Goal: Information Seeking & Learning: Learn about a topic

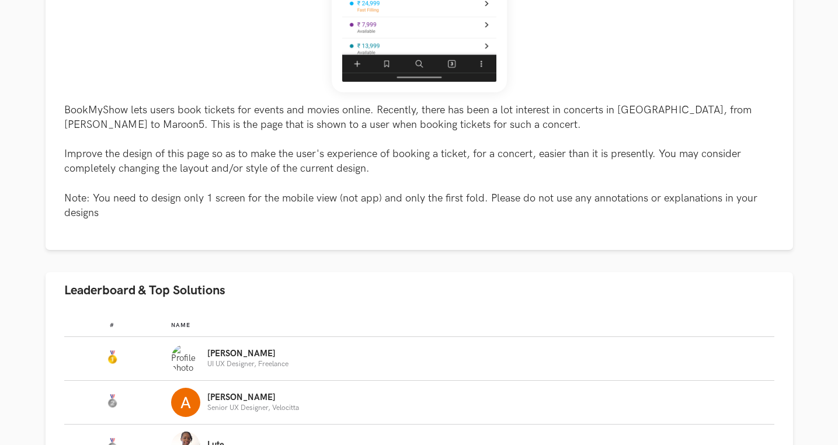
scroll to position [478, 0]
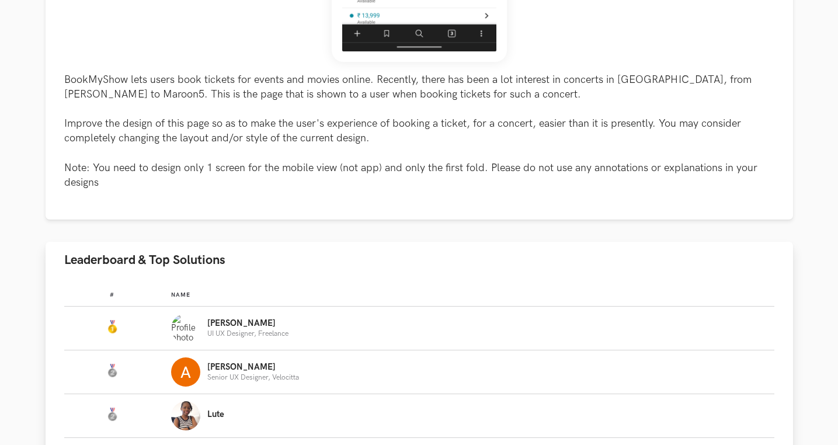
click at [236, 319] on p "[PERSON_NAME]" at bounding box center [247, 323] width 81 height 9
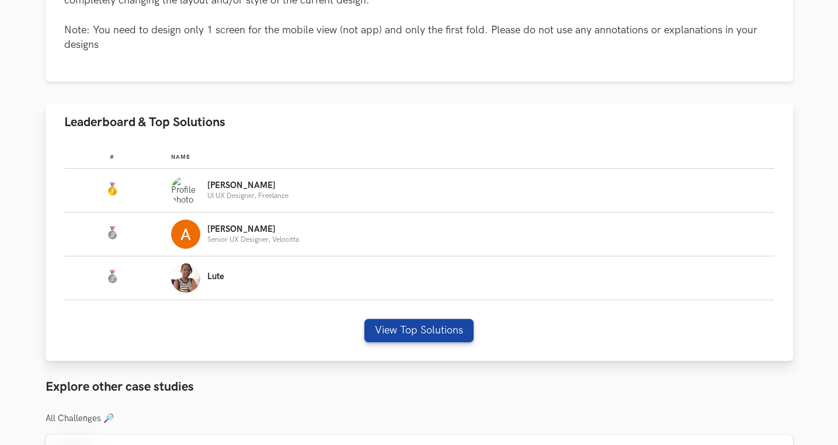
scroll to position [643, 0]
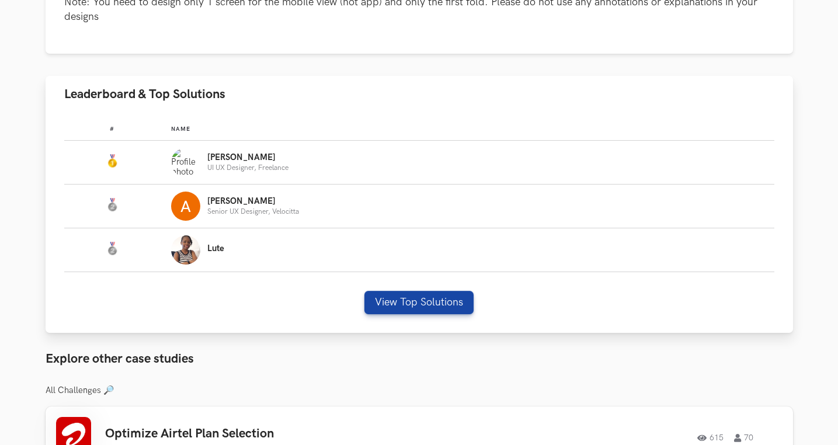
click at [408, 288] on div "# Name #: Name: [PERSON_NAME] UX Designer, Freelance #: Name: [PERSON_NAME] Sen…" at bounding box center [419, 223] width 747 height 220
click at [401, 308] on button "View Top Solutions" at bounding box center [418, 302] width 109 height 23
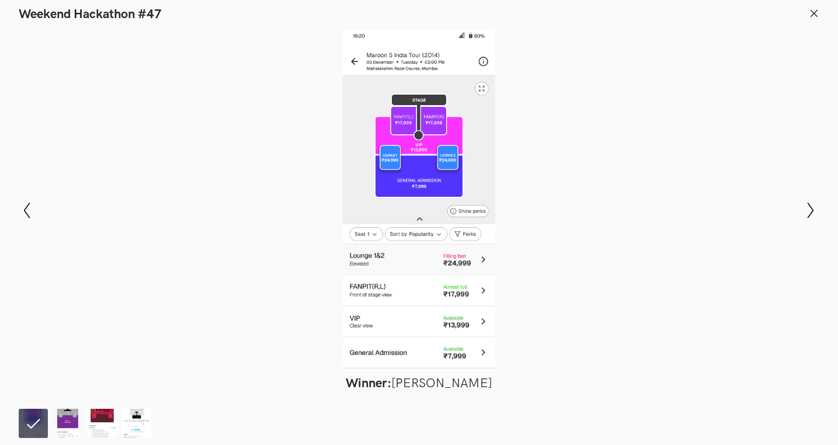
scroll to position [657, 1]
click at [64, 417] on img at bounding box center [67, 423] width 29 height 29
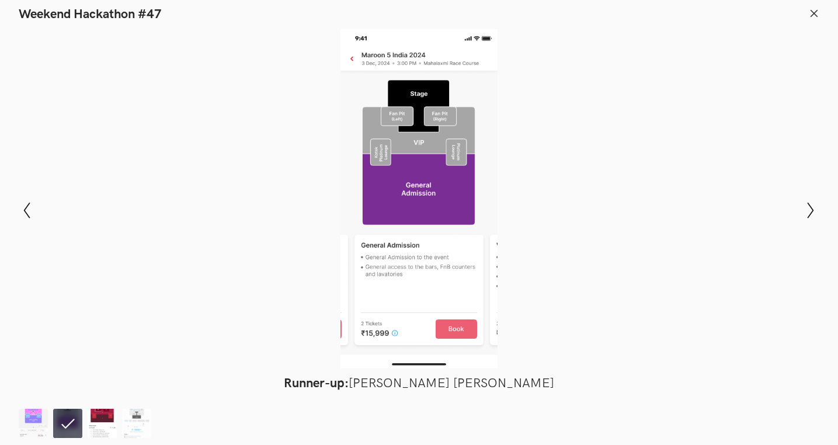
click at [104, 416] on img at bounding box center [102, 423] width 29 height 29
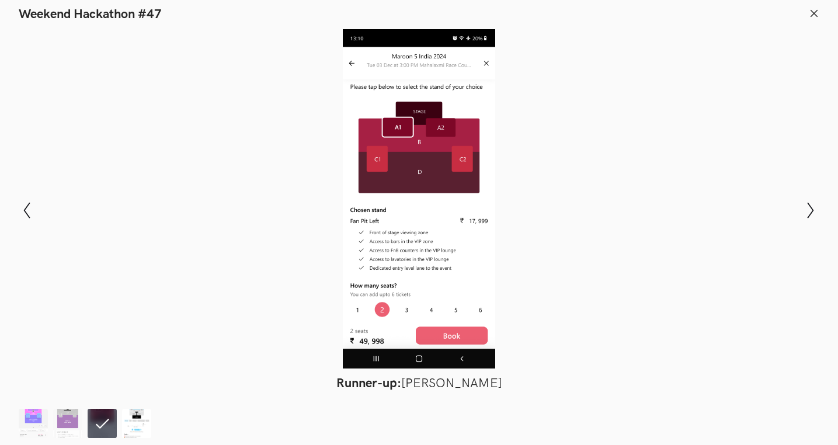
click at [129, 434] on img at bounding box center [136, 423] width 29 height 29
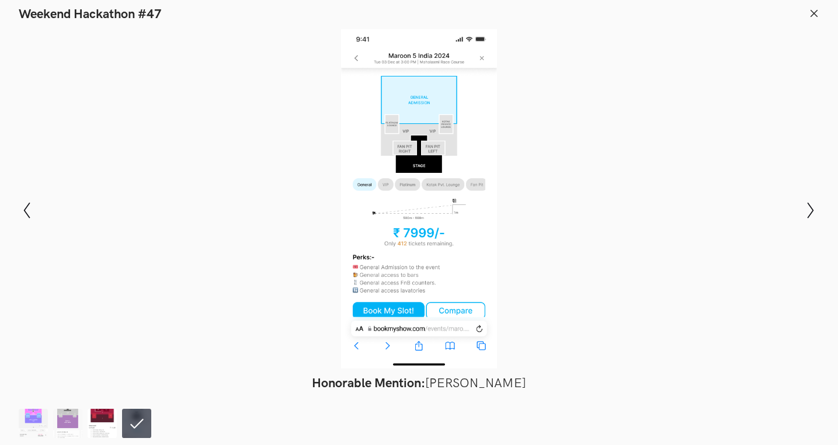
click at [104, 429] on img at bounding box center [102, 423] width 29 height 29
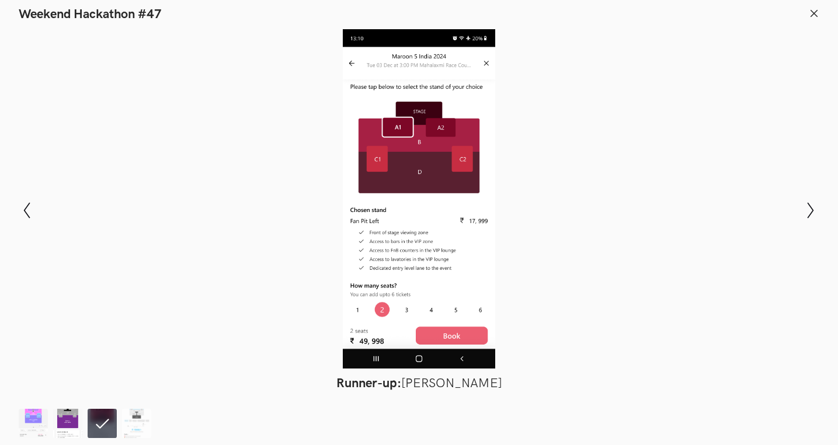
click at [65, 429] on img at bounding box center [67, 423] width 29 height 29
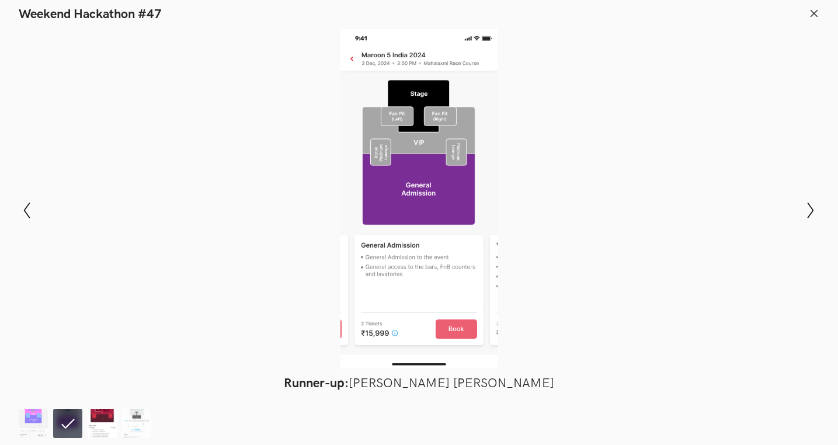
click at [95, 433] on img at bounding box center [102, 423] width 29 height 29
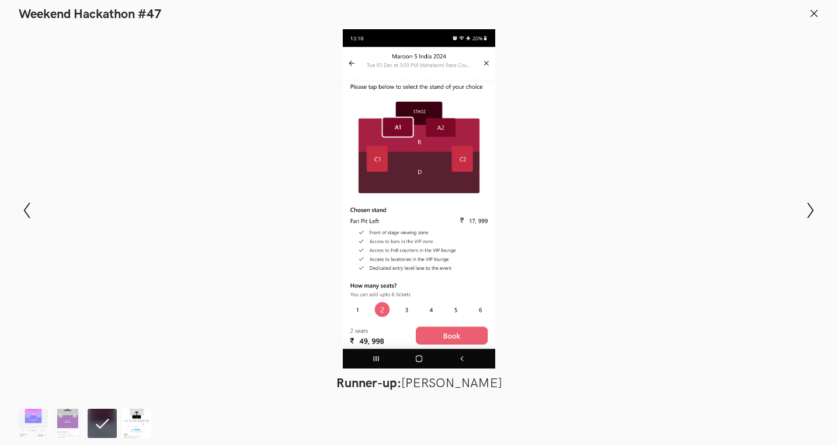
click at [141, 425] on img at bounding box center [136, 423] width 29 height 29
